Goal: Book appointment/travel/reservation

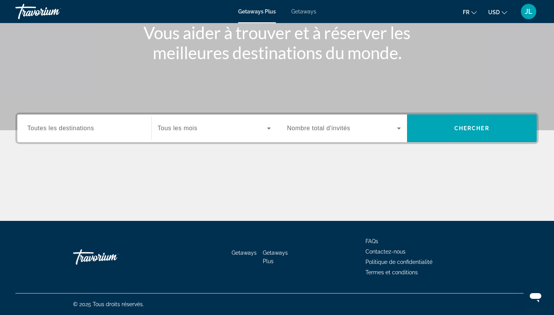
scroll to position [100, 0]
click at [91, 121] on div "Search widget" at bounding box center [84, 129] width 114 height 22
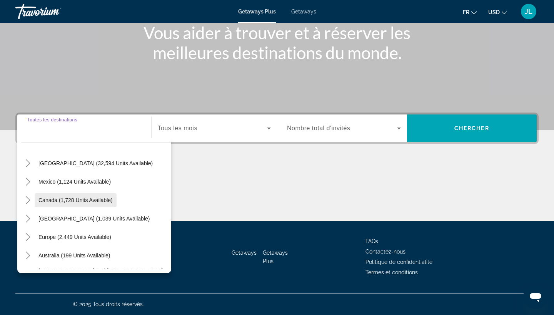
scroll to position [20, 0]
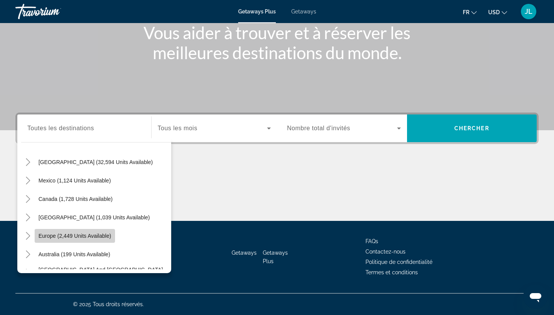
click at [80, 238] on span "Europe (2,449 units available)" at bounding box center [74, 236] width 73 height 6
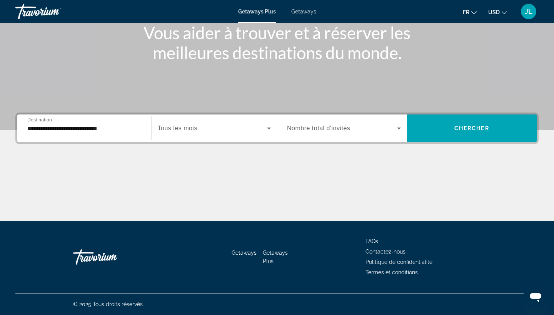
click at [53, 124] on div "**********" at bounding box center [84, 129] width 114 height 22
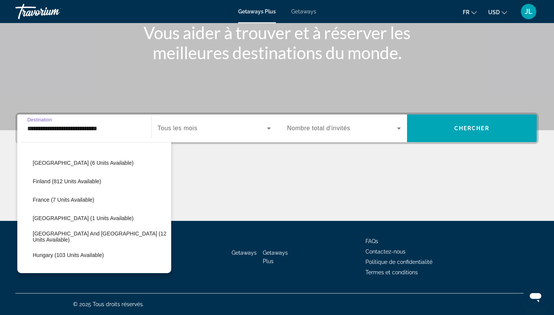
scroll to position [167, 0]
click at [38, 199] on span "France (7 units available)" at bounding box center [64, 199] width 62 height 6
type input "**********"
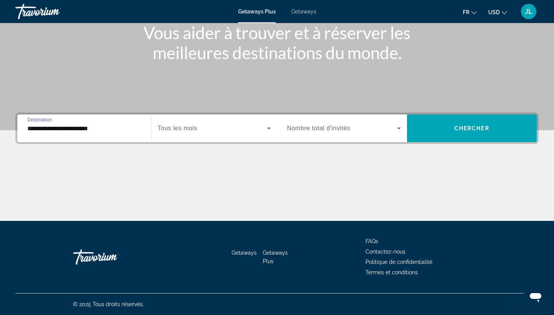
click at [172, 139] on div "Search widget" at bounding box center [214, 129] width 113 height 22
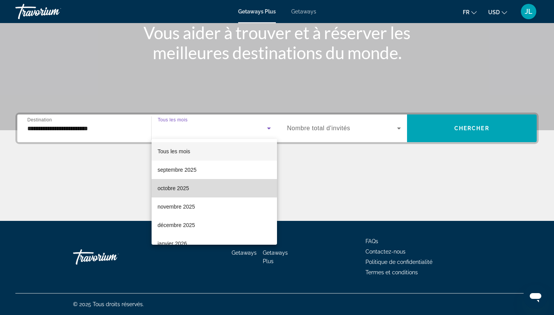
click at [182, 194] on mat-option "octobre 2025" at bounding box center [215, 188] width 126 height 18
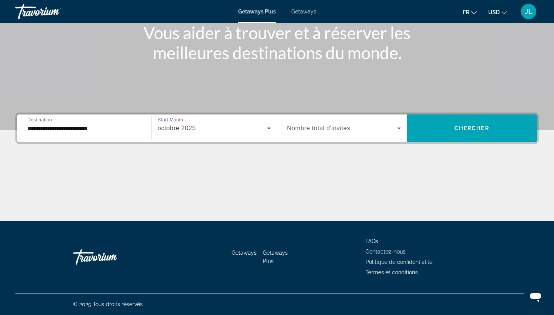
click at [298, 130] on span "Nombre total d'invités" at bounding box center [318, 128] width 63 height 7
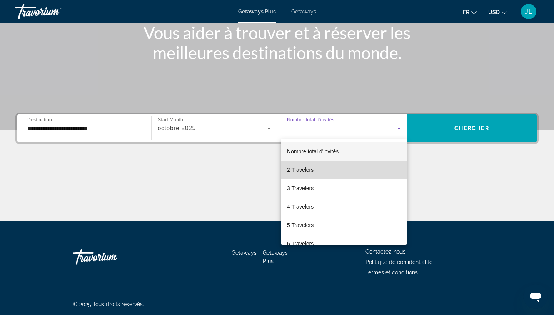
click at [294, 170] on span "2 Travelers" at bounding box center [300, 169] width 27 height 9
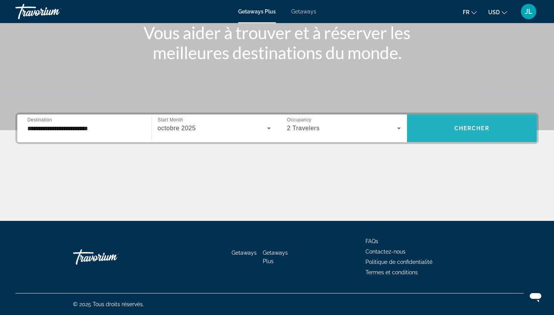
click at [450, 124] on span "Search widget" at bounding box center [472, 128] width 130 height 18
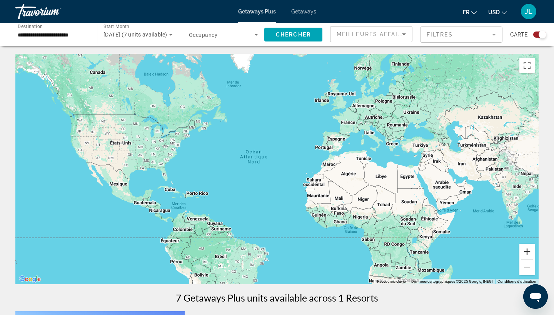
click at [527, 253] on button "Zoom avant" at bounding box center [526, 251] width 15 height 15
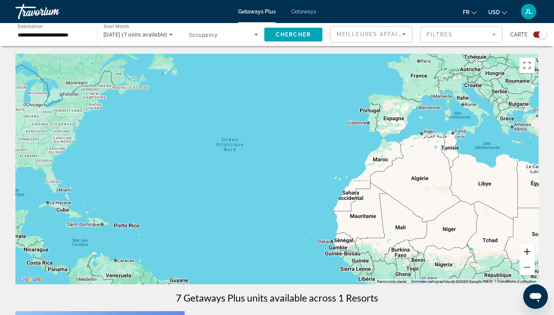
click at [527, 253] on button "Zoom avant" at bounding box center [526, 251] width 15 height 15
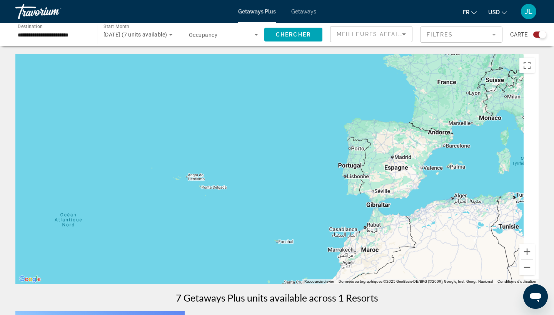
drag, startPoint x: 500, startPoint y: 169, endPoint x: 382, endPoint y: 270, distance: 155.2
click at [382, 270] on div "Main content" at bounding box center [276, 169] width 523 height 231
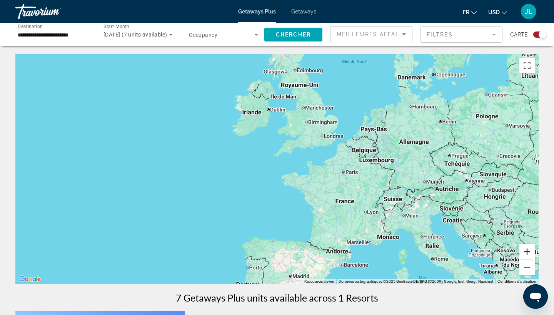
click at [530, 253] on button "Zoom avant" at bounding box center [526, 251] width 15 height 15
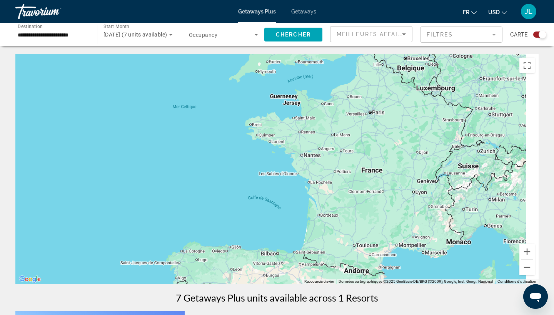
drag, startPoint x: 494, startPoint y: 226, endPoint x: 442, endPoint y: 145, distance: 95.8
click at [442, 145] on div "Main content" at bounding box center [276, 169] width 523 height 231
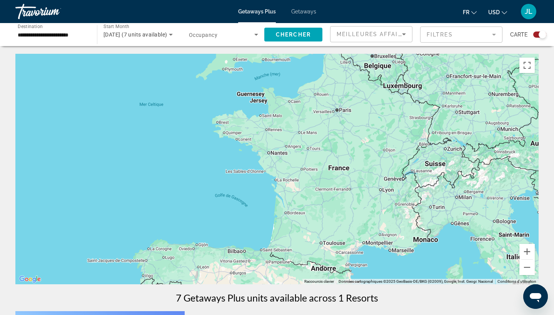
drag, startPoint x: 441, startPoint y: 161, endPoint x: 441, endPoint y: 218, distance: 56.9
click at [441, 218] on div "Main content" at bounding box center [276, 169] width 523 height 231
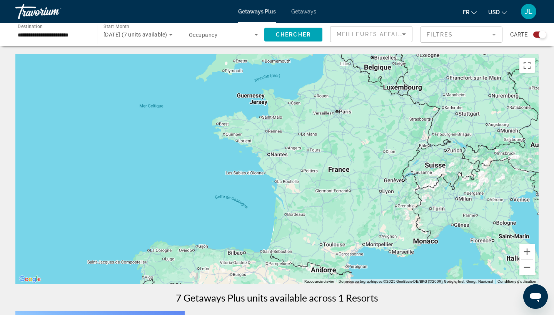
click at [199, 37] on span "Occupancy" at bounding box center [203, 35] width 28 height 6
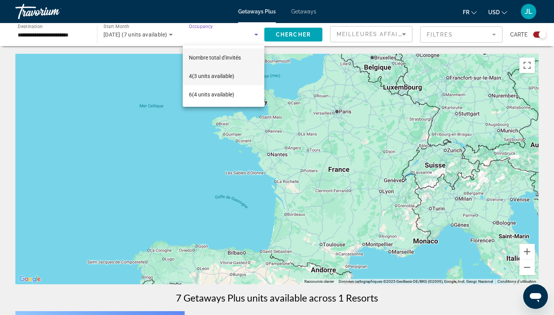
click at [240, 72] on mat-option "4 (3 units available)" at bounding box center [224, 76] width 82 height 18
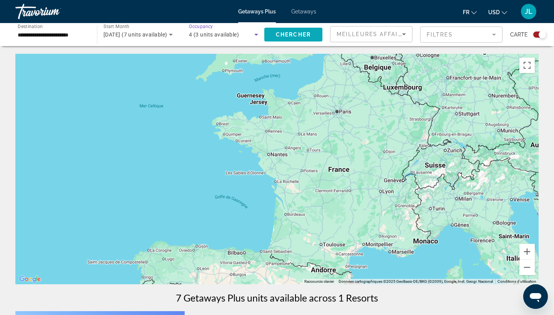
click at [281, 37] on span "Chercher" at bounding box center [293, 35] width 35 height 6
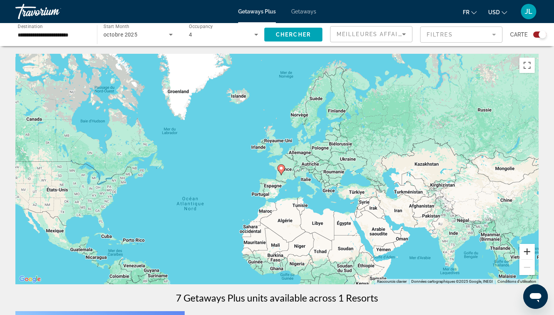
click at [529, 253] on button "Zoom avant" at bounding box center [526, 251] width 15 height 15
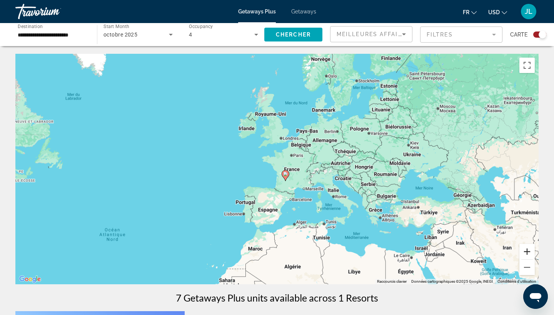
click at [529, 253] on button "Zoom avant" at bounding box center [526, 251] width 15 height 15
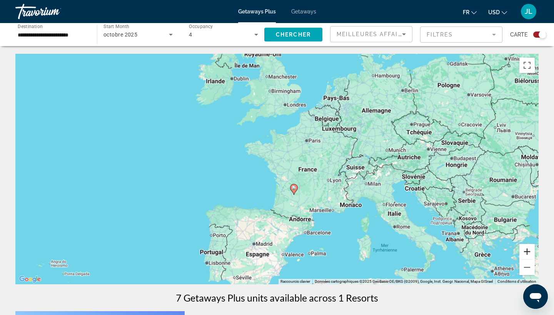
click at [529, 253] on button "Zoom avant" at bounding box center [526, 251] width 15 height 15
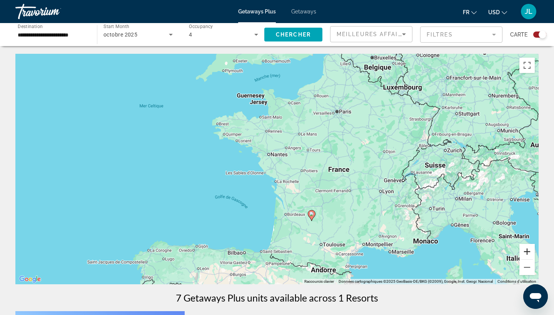
click at [529, 253] on button "Zoom avant" at bounding box center [526, 251] width 15 height 15
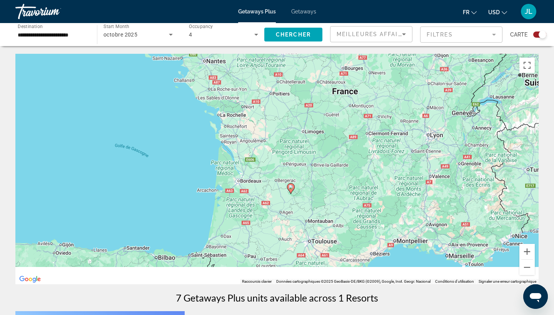
drag, startPoint x: 428, startPoint y: 215, endPoint x: 371, endPoint y: 134, distance: 99.3
click at [371, 134] on div "Pour activer le glissement avec le clavier, appuyez sur Alt+Entrée. Une fois ce…" at bounding box center [276, 169] width 523 height 231
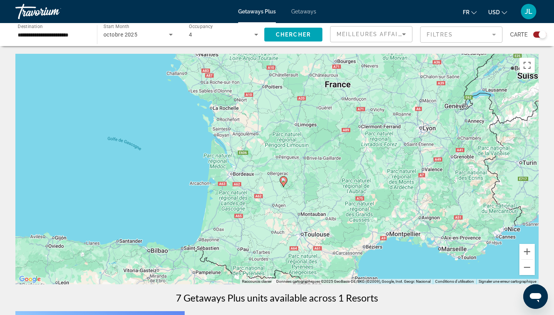
click at [284, 181] on image "Main content" at bounding box center [283, 180] width 5 height 5
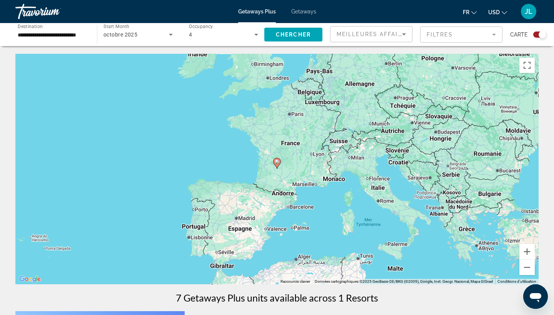
click at [277, 162] on image "Main content" at bounding box center [277, 162] width 5 height 5
type input "**********"
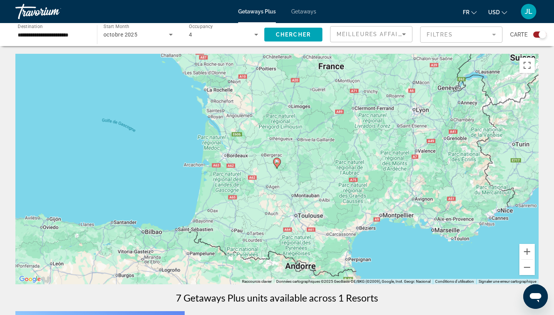
click at [277, 162] on image "Main content" at bounding box center [277, 162] width 5 height 5
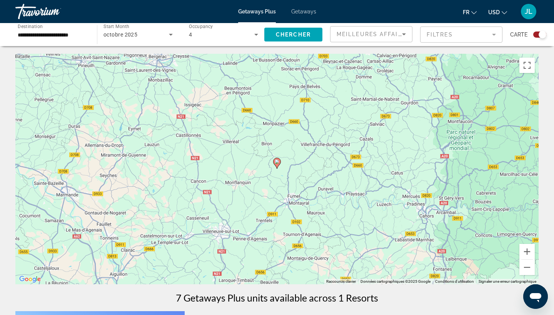
click at [277, 162] on image "Main content" at bounding box center [277, 162] width 5 height 5
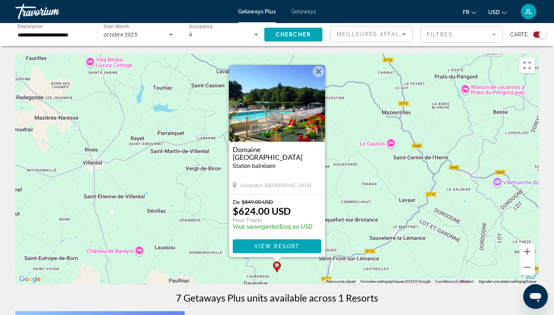
click at [318, 69] on button "Fermer" at bounding box center [319, 72] width 12 height 12
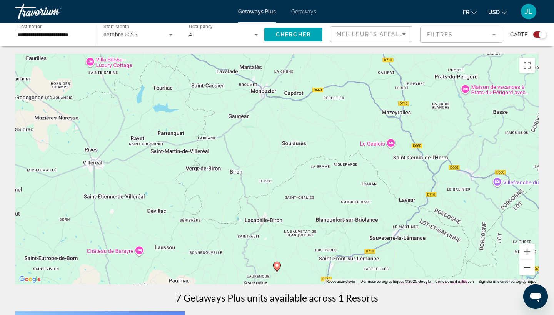
click at [522, 269] on button "Zoom arrière" at bounding box center [526, 267] width 15 height 15
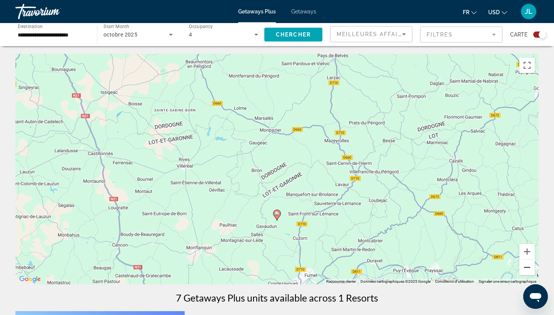
click at [529, 265] on button "Zoom arrière" at bounding box center [526, 267] width 15 height 15
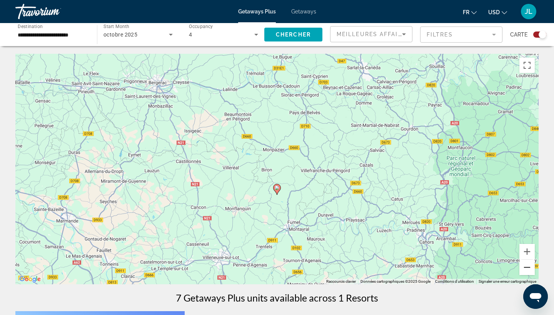
click at [528, 265] on button "Zoom arrière" at bounding box center [526, 267] width 15 height 15
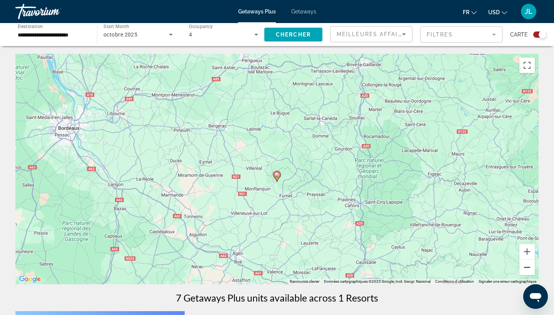
click at [528, 265] on button "Zoom arrière" at bounding box center [526, 267] width 15 height 15
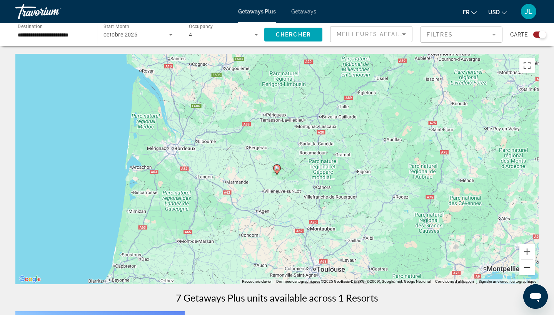
click at [528, 265] on button "Zoom arrière" at bounding box center [526, 267] width 15 height 15
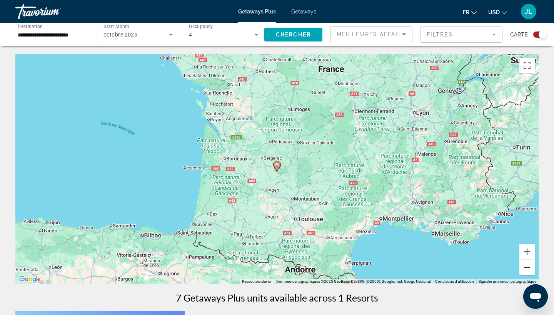
click at [528, 265] on button "Zoom arrière" at bounding box center [526, 267] width 15 height 15
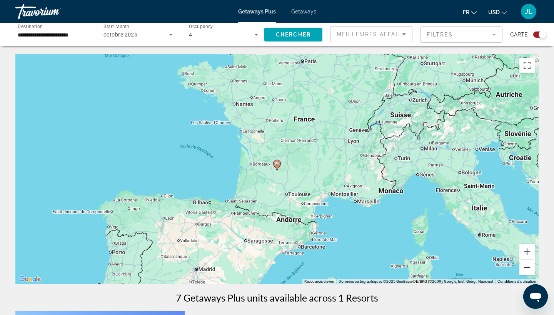
click at [528, 265] on button "Zoom arrière" at bounding box center [526, 267] width 15 height 15
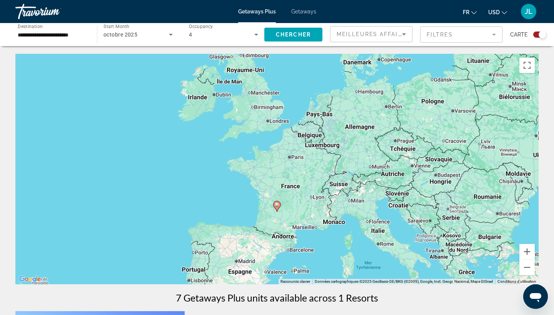
drag, startPoint x: 246, startPoint y: 152, endPoint x: 246, endPoint y: 195, distance: 43.1
click at [246, 195] on div "Pour activer le glissement avec le clavier, appuyez sur Alt+Entrée. Une fois ce…" at bounding box center [276, 169] width 523 height 231
click at [527, 252] on button "Zoom avant" at bounding box center [526, 251] width 15 height 15
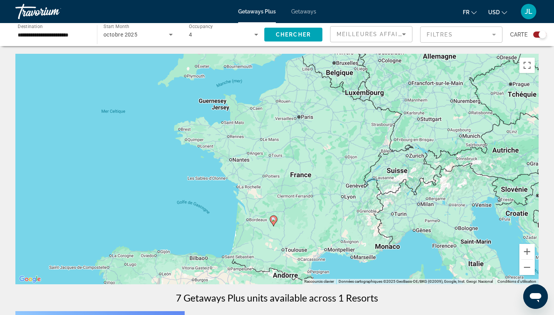
drag, startPoint x: 473, startPoint y: 245, endPoint x: 469, endPoint y: 215, distance: 30.2
click at [469, 215] on div "Pour activer le glissement avec le clavier, appuyez sur Alt+Entrée. Une fois ce…" at bounding box center [276, 169] width 523 height 231
